Goal: Register for event/course

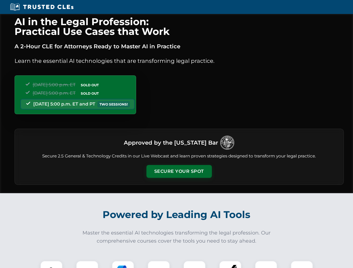
click at [179, 172] on button "Secure Your Spot" at bounding box center [178, 171] width 65 height 13
click at [51, 265] on img at bounding box center [51, 272] width 16 height 16
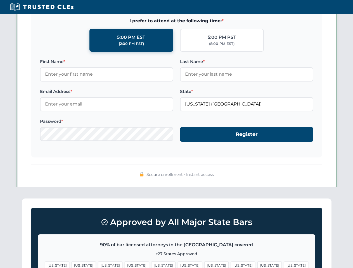
click at [204, 265] on span "[US_STATE]" at bounding box center [216, 266] width 24 height 8
click at [257, 265] on span "[US_STATE]" at bounding box center [269, 266] width 24 height 8
